Goal: Task Accomplishment & Management: Use online tool/utility

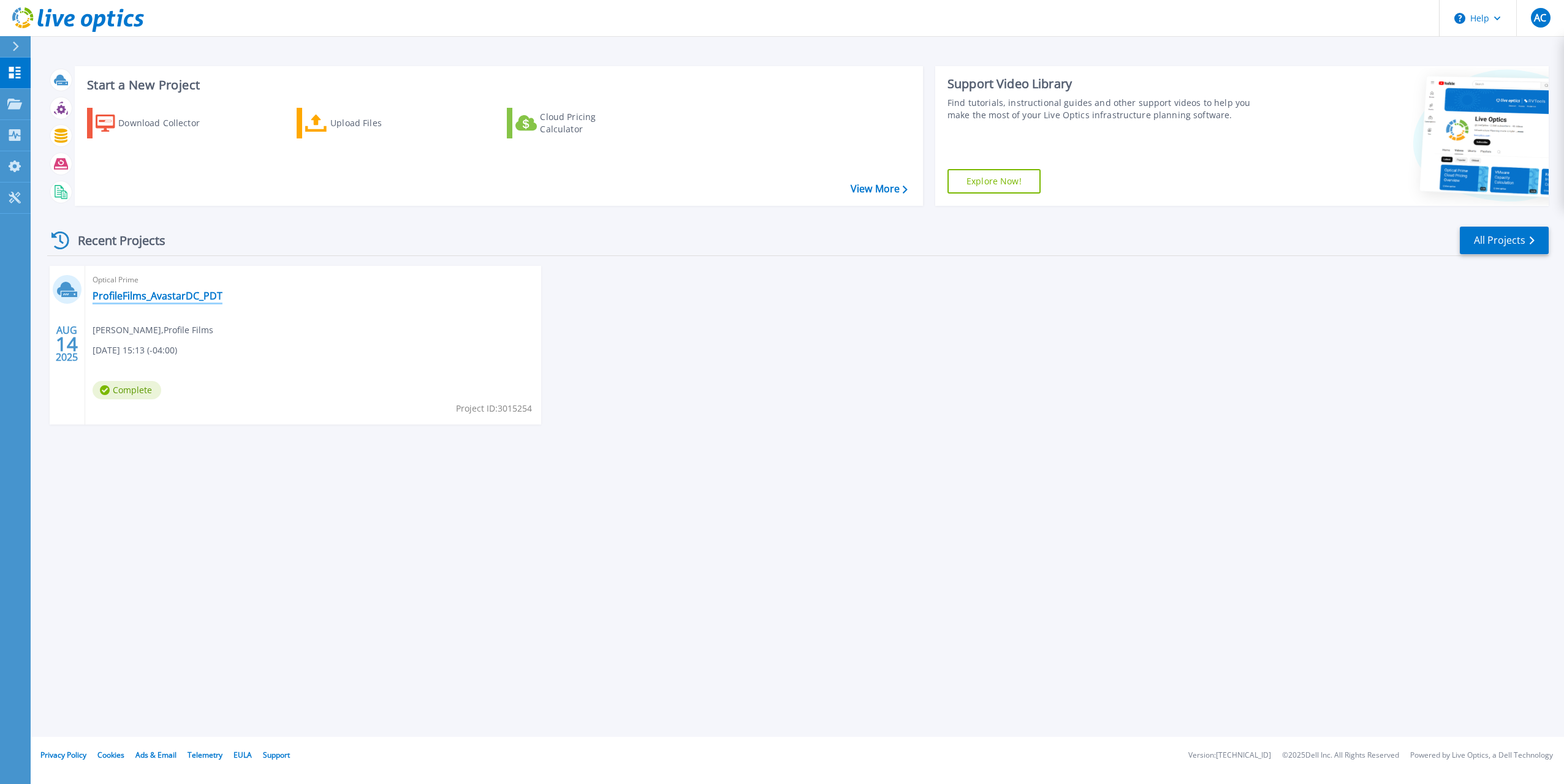
click at [122, 294] on link "ProfileFilms_AvastarDC_PDT" at bounding box center [157, 296] width 130 height 12
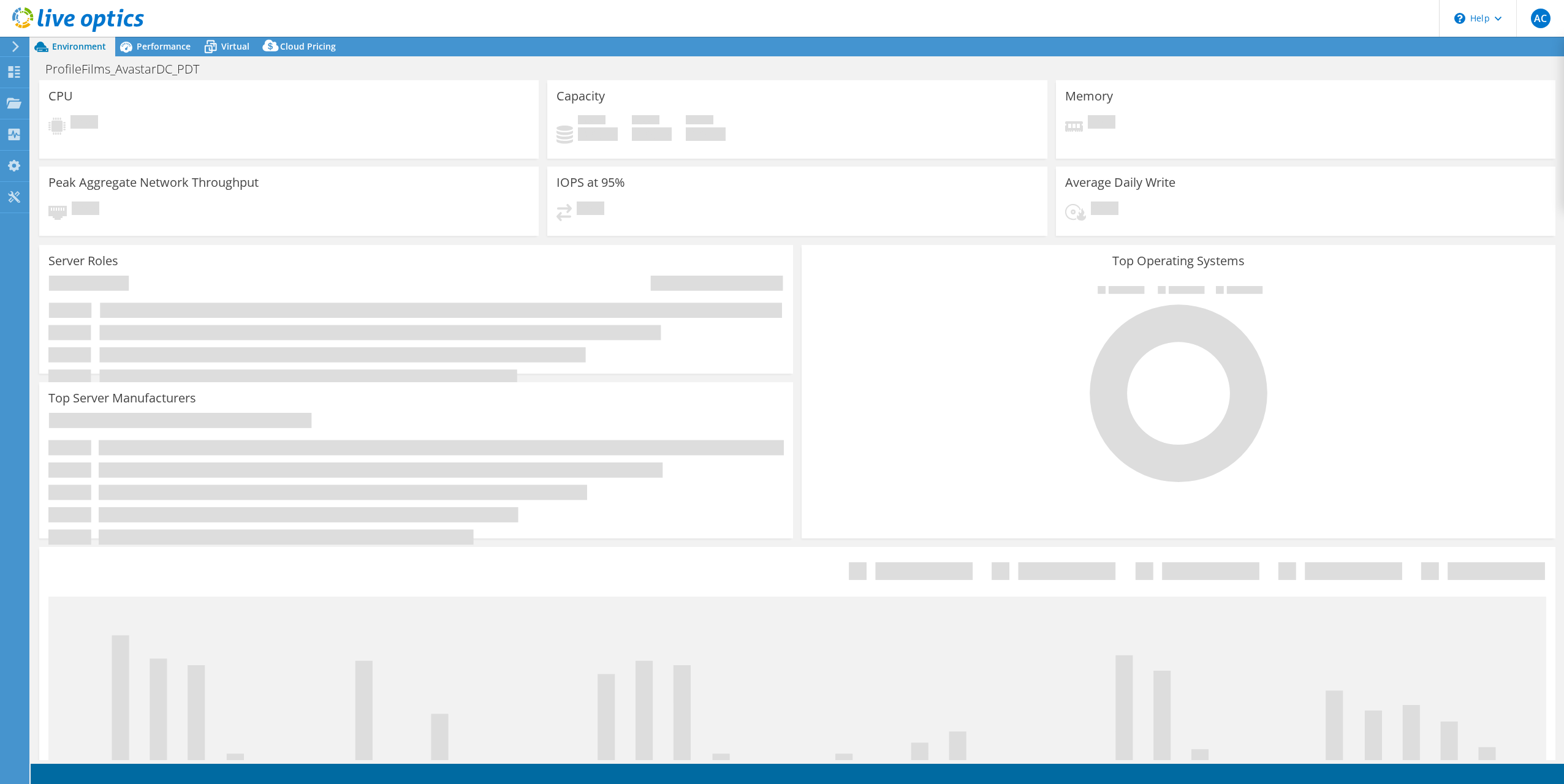
select select "USD"
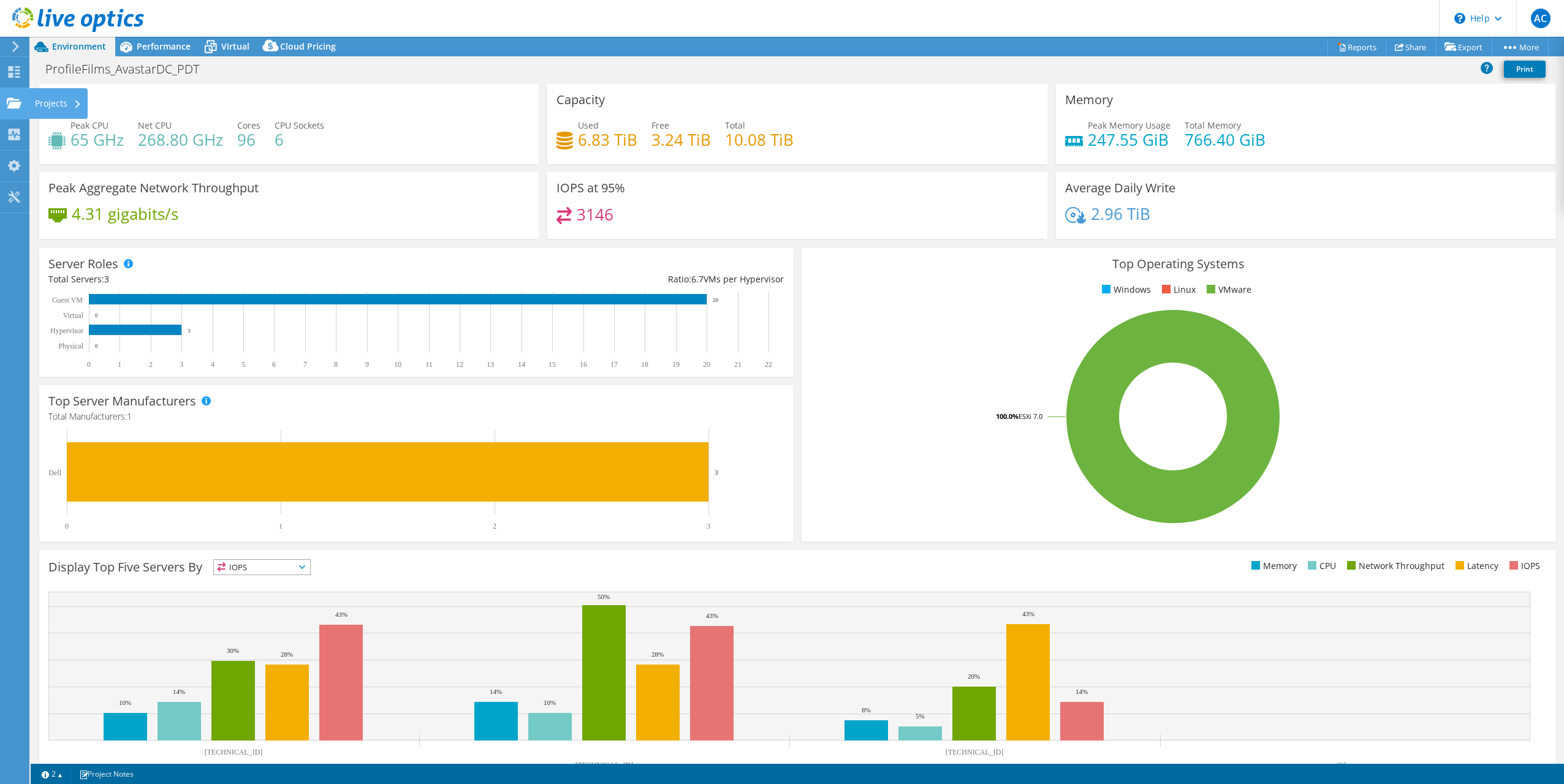
click at [9, 109] on div at bounding box center [14, 105] width 15 height 14
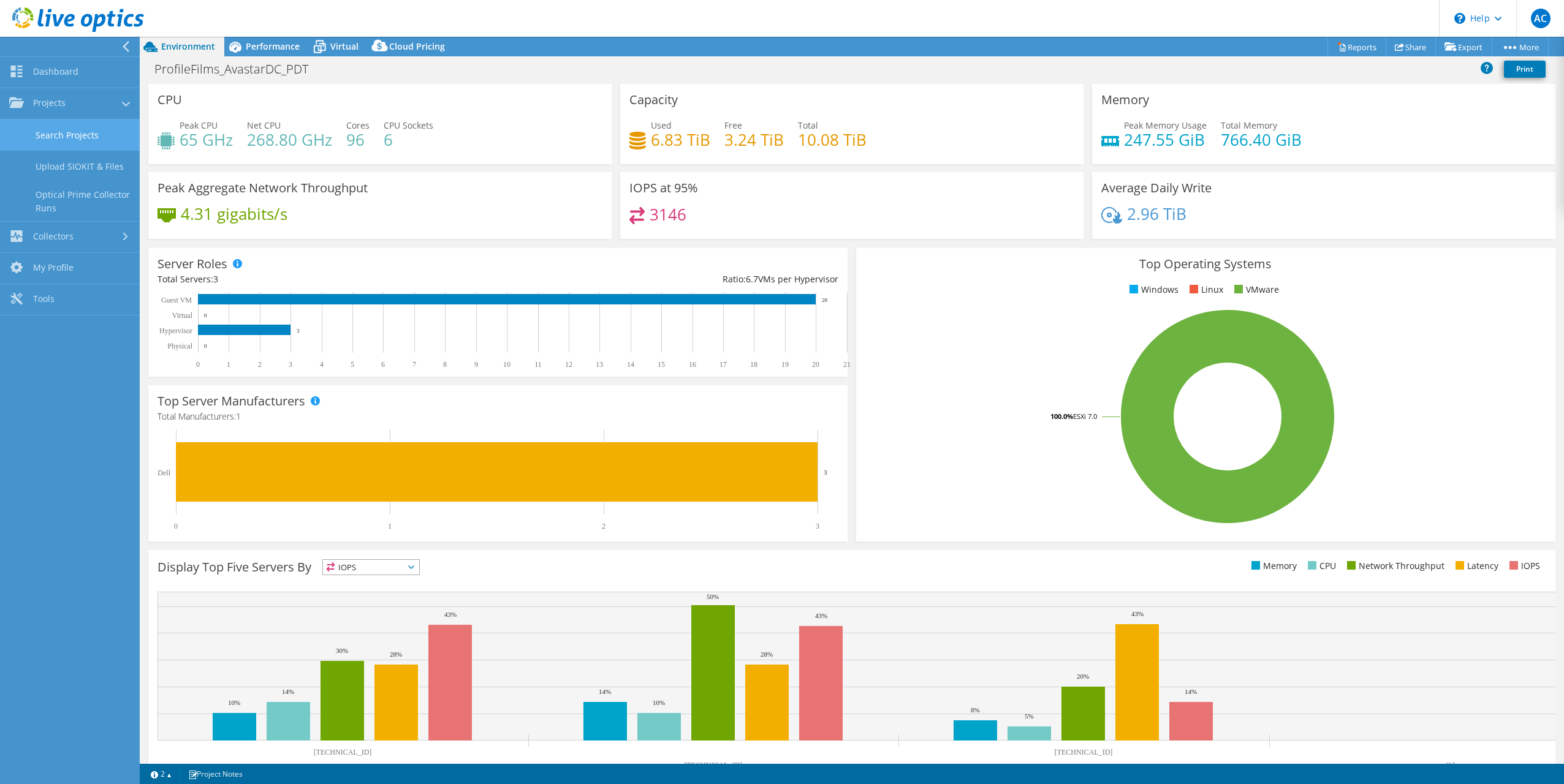
click at [36, 121] on link "Search Projects" at bounding box center [70, 135] width 140 height 31
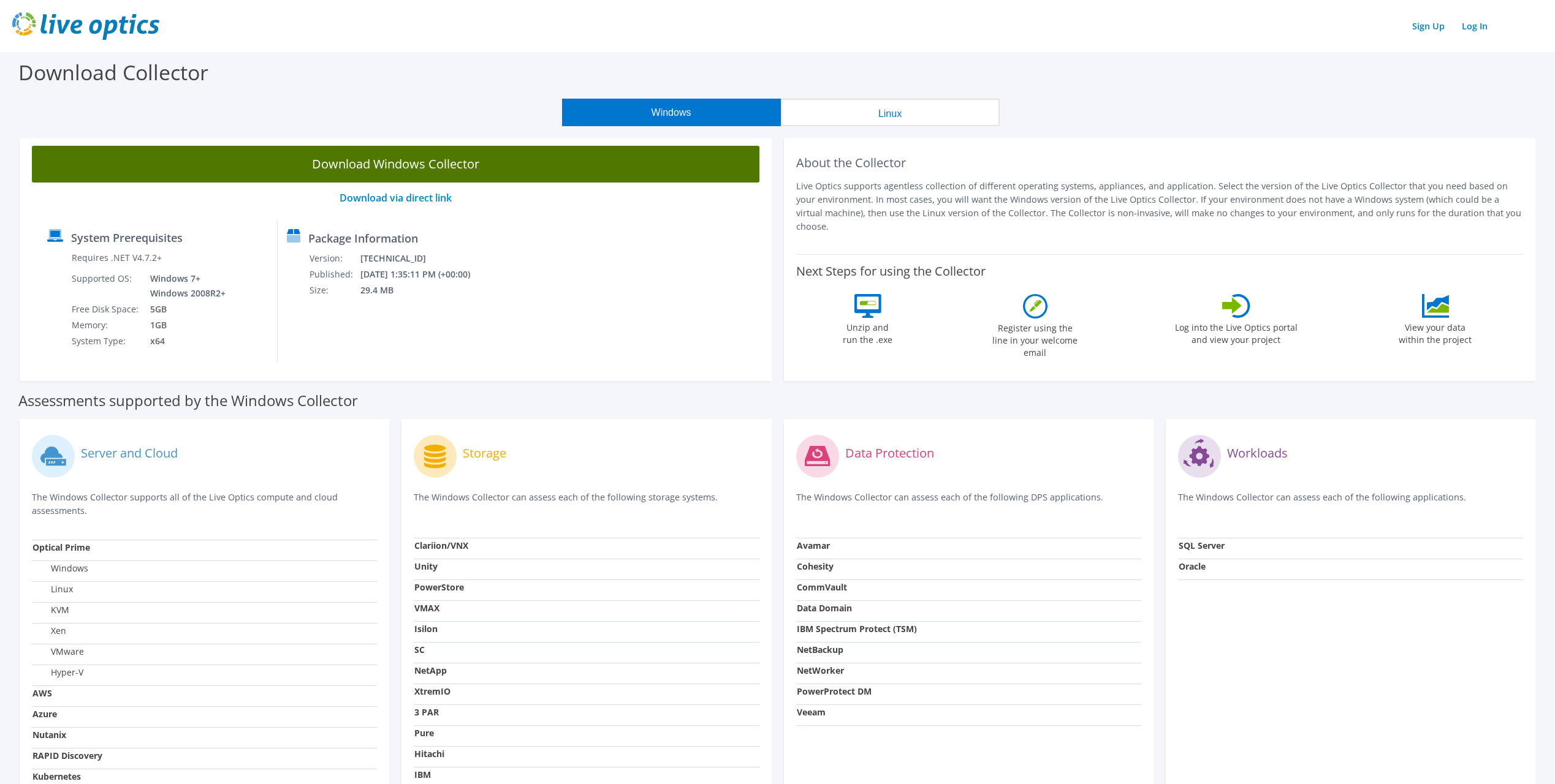
click at [468, 156] on link "Download Windows Collector" at bounding box center [396, 164] width 728 height 37
click at [451, 161] on link "Download Windows Collector" at bounding box center [396, 164] width 728 height 37
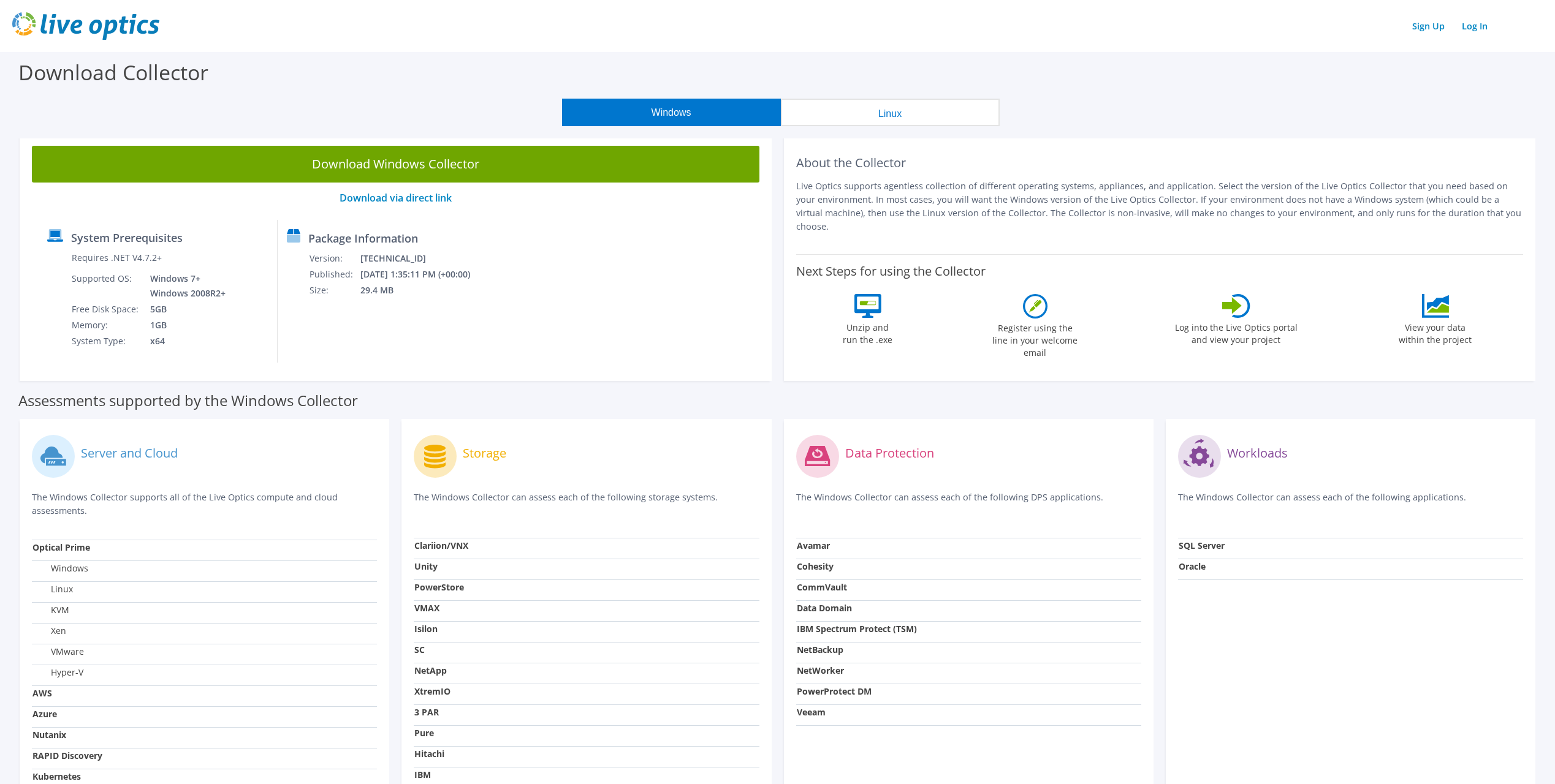
click at [1210, 83] on div "Download Collector" at bounding box center [778, 75] width 1543 height 47
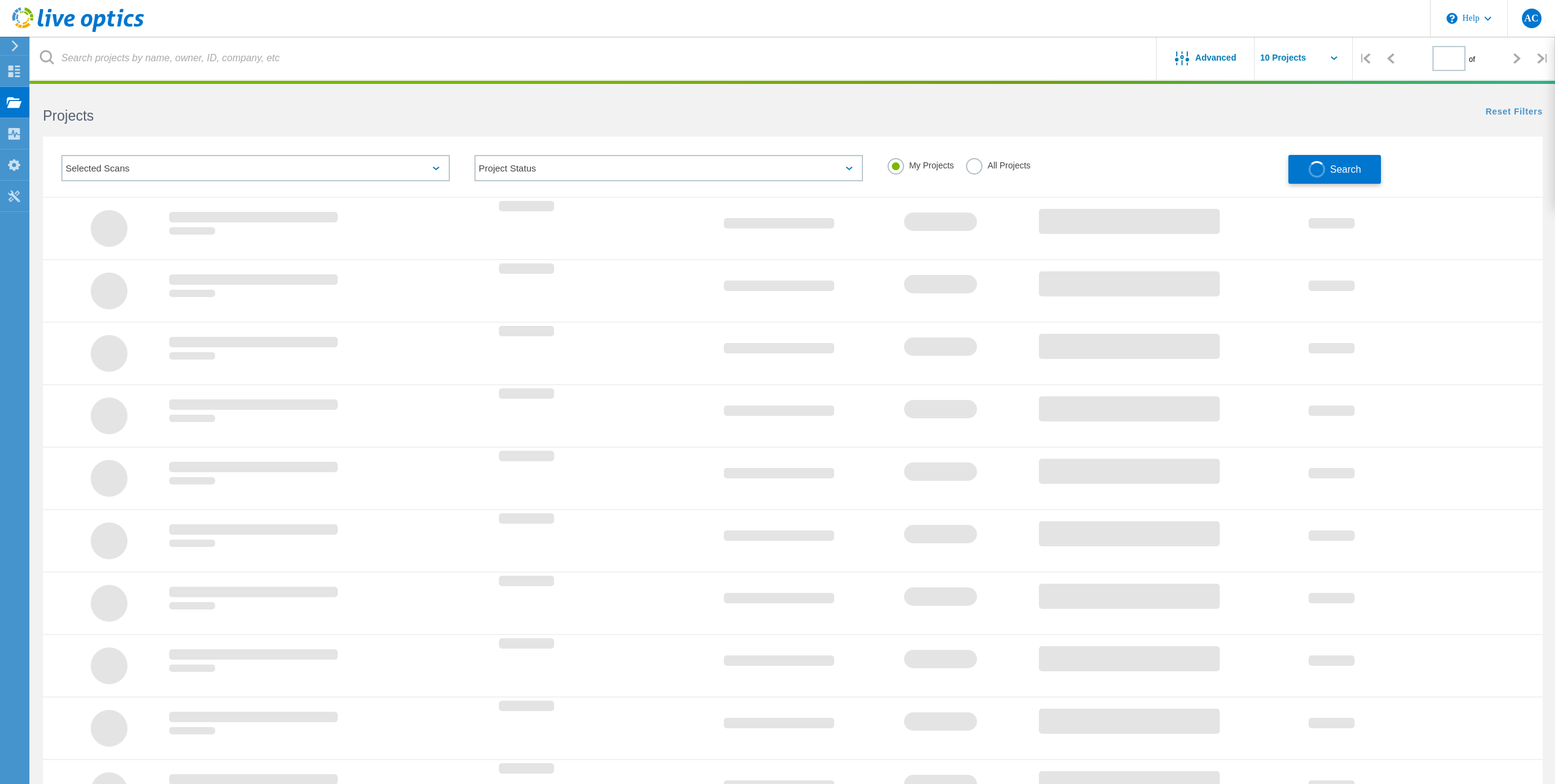
type input "1"
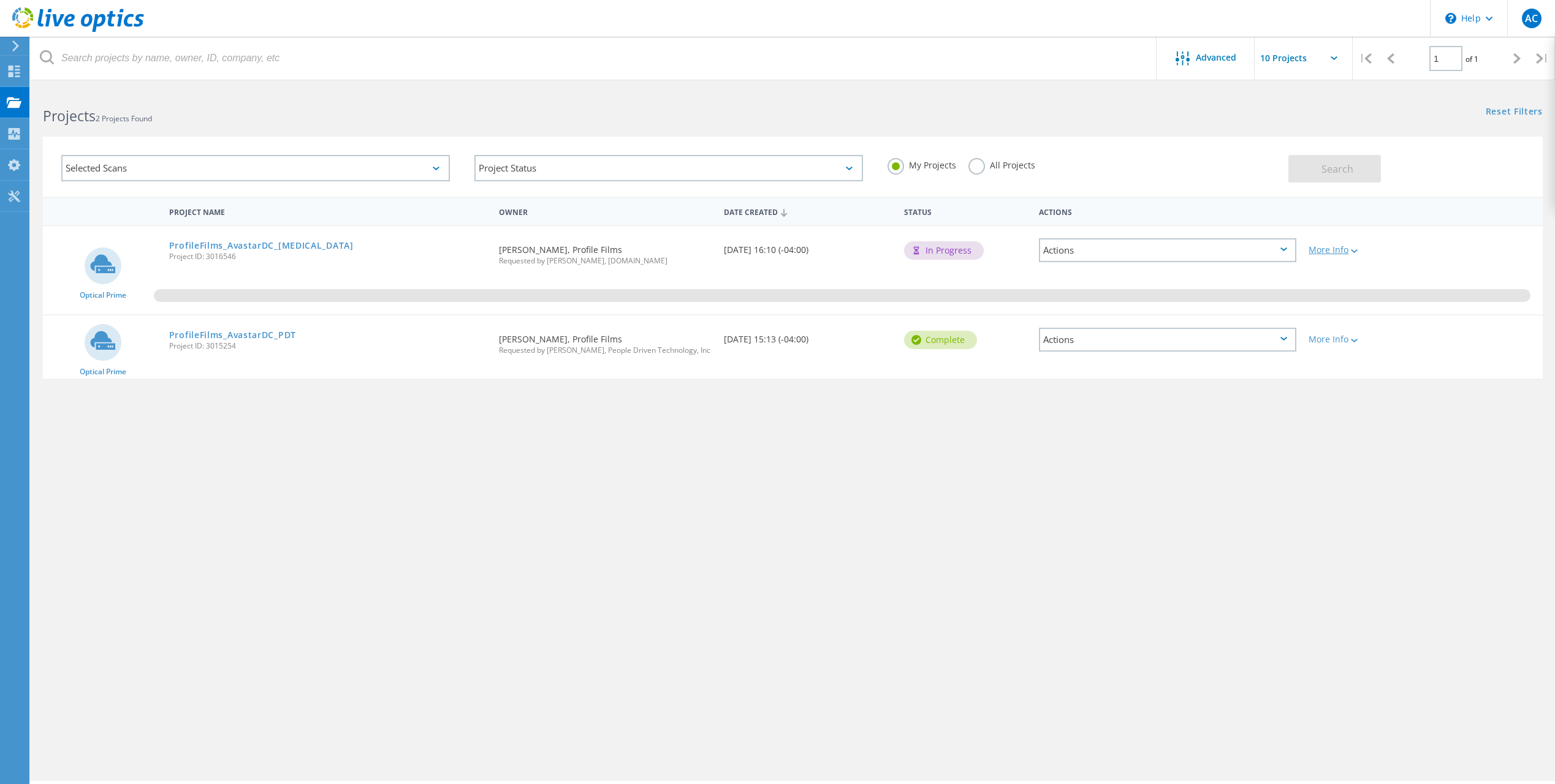
click at [1350, 253] on div at bounding box center [1353, 251] width 9 height 7
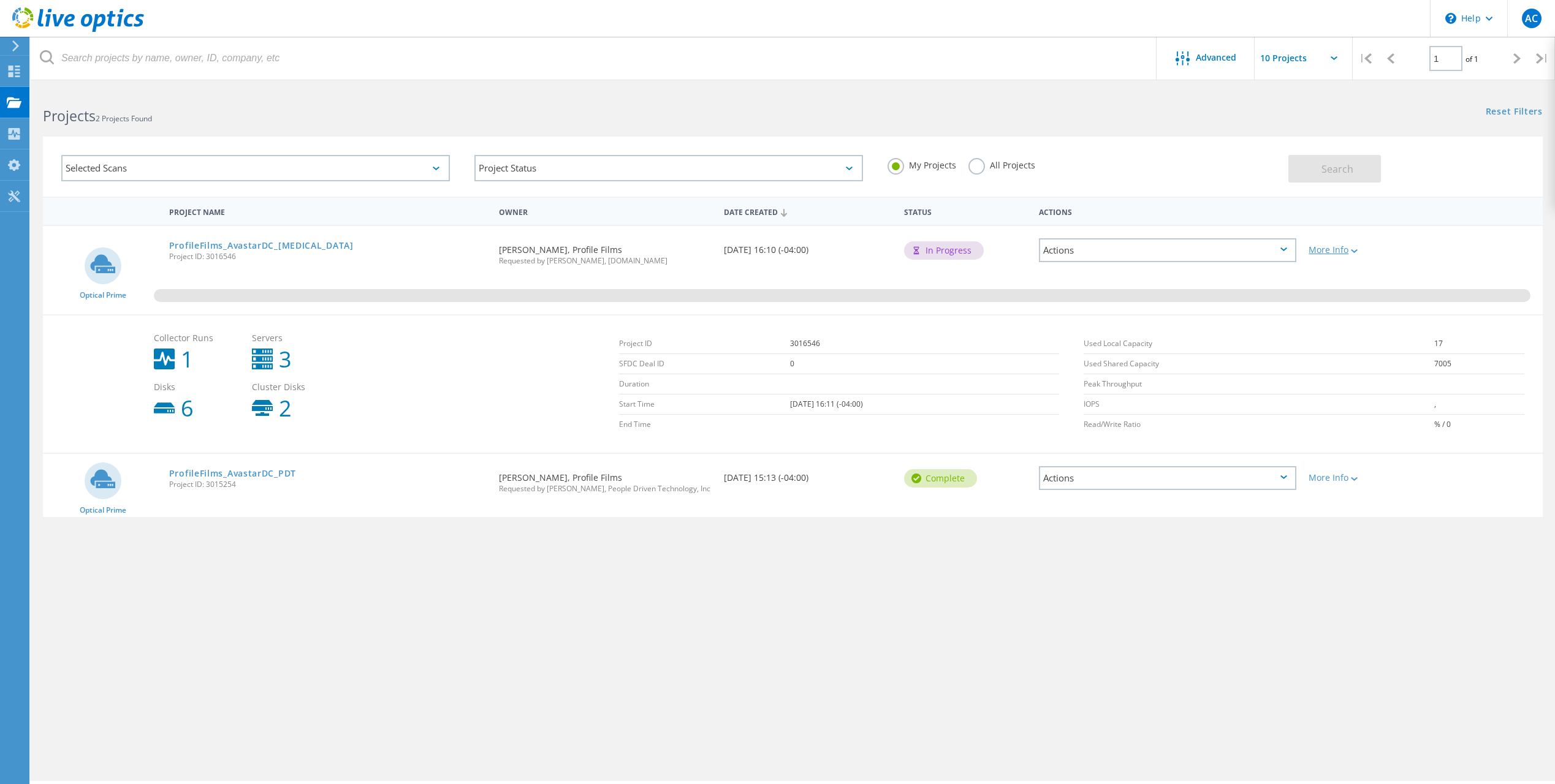
click at [1350, 252] on div at bounding box center [1353, 251] width 9 height 7
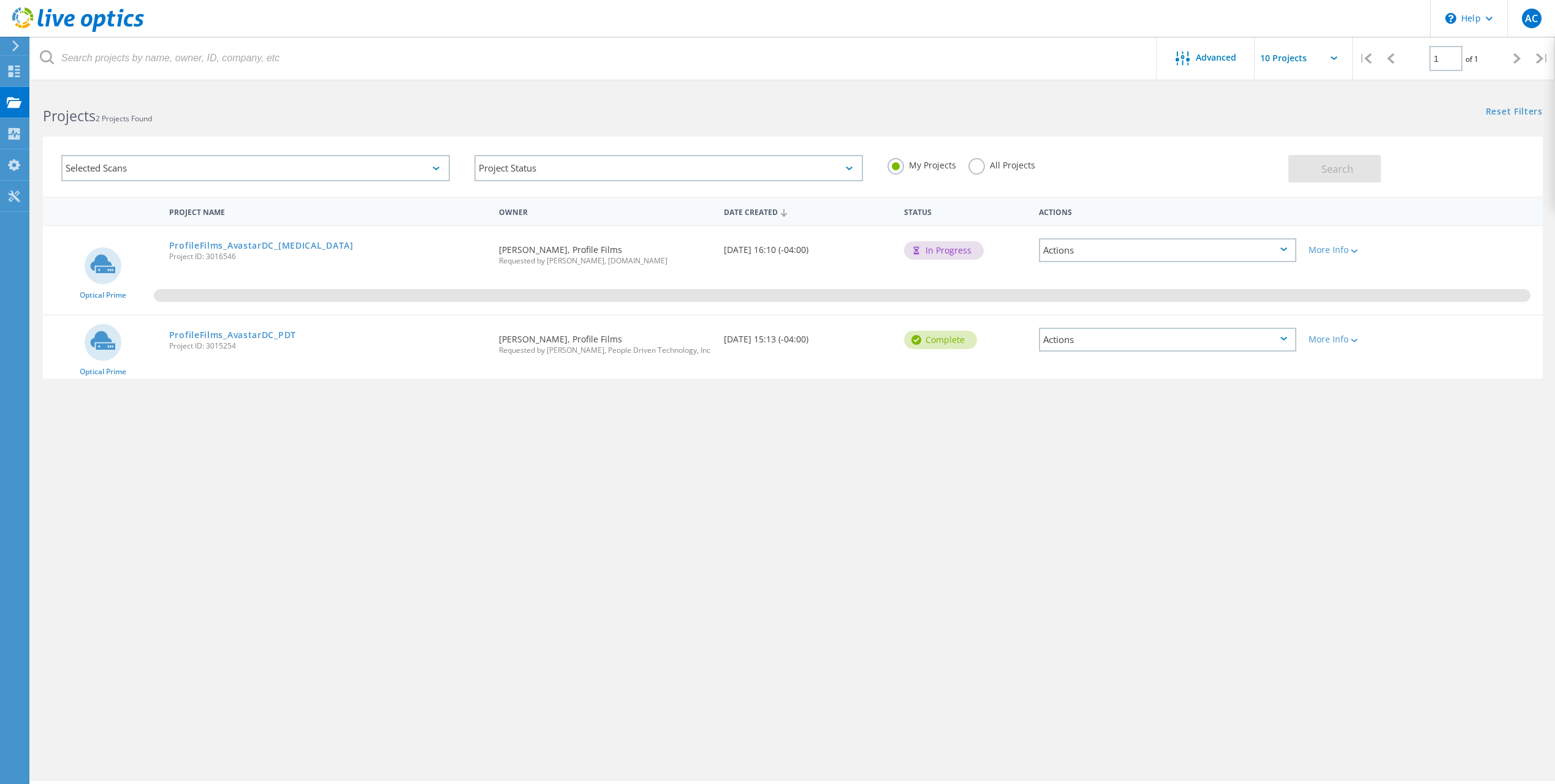
click at [1265, 510] on div "Project Name Owner Date Created Status Actions Optical Prime ProfileFilms_Avast…" at bounding box center [793, 356] width 1500 height 319
